Goal: Information Seeking & Learning: Learn about a topic

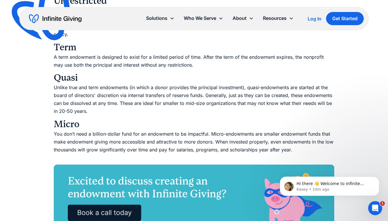
scroll to position [1090, 0]
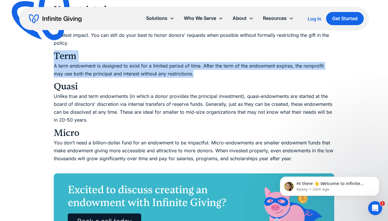
drag, startPoint x: 228, startPoint y: 74, endPoint x: 218, endPoint y: 48, distance: 28.1
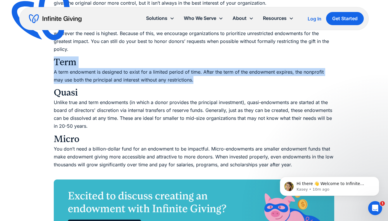
scroll to position [1078, 0]
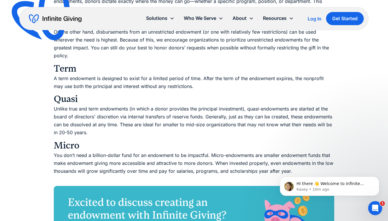
click at [206, 56] on p "On the other hand, disbursements from an unrestricted endowment (or one with re…" at bounding box center [194, 44] width 281 height 32
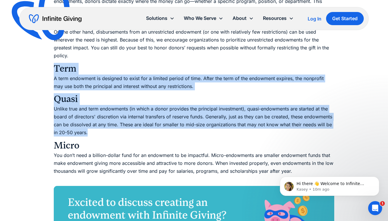
drag, startPoint x: 180, startPoint y: 57, endPoint x: 291, endPoint y: 134, distance: 134.5
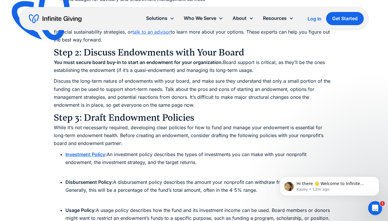
scroll to position [2427, 0]
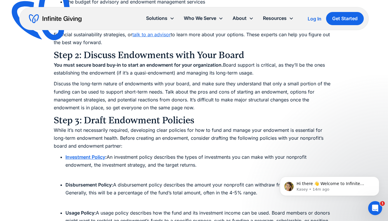
click at [56, 17] on img "home" at bounding box center [55, 18] width 53 height 9
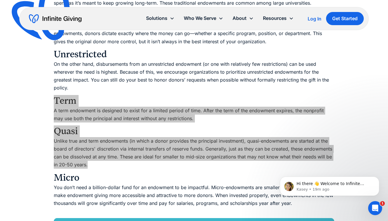
scroll to position [1047, 0]
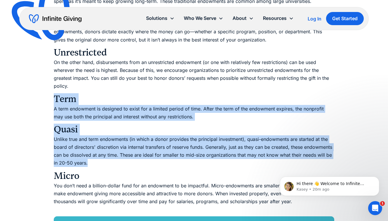
drag, startPoint x: 114, startPoint y: 161, endPoint x: 65, endPoint y: 92, distance: 84.8
copy div "Term A term endowment is designed to exist for a limited period of time. After …"
